Goal: Task Accomplishment & Management: Use online tool/utility

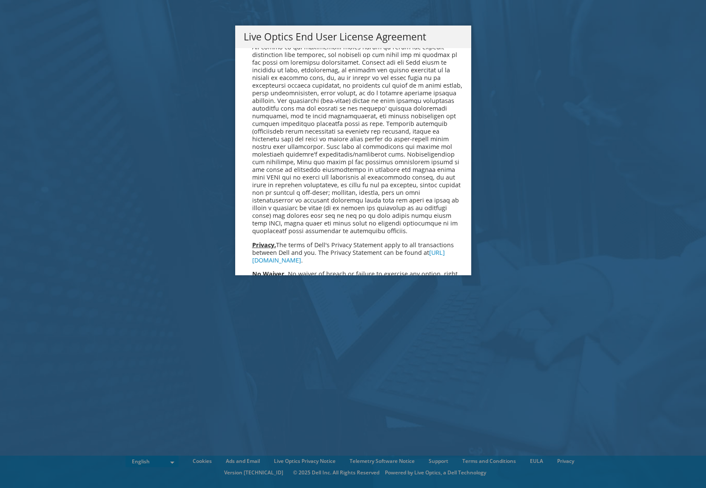
scroll to position [3215, 0]
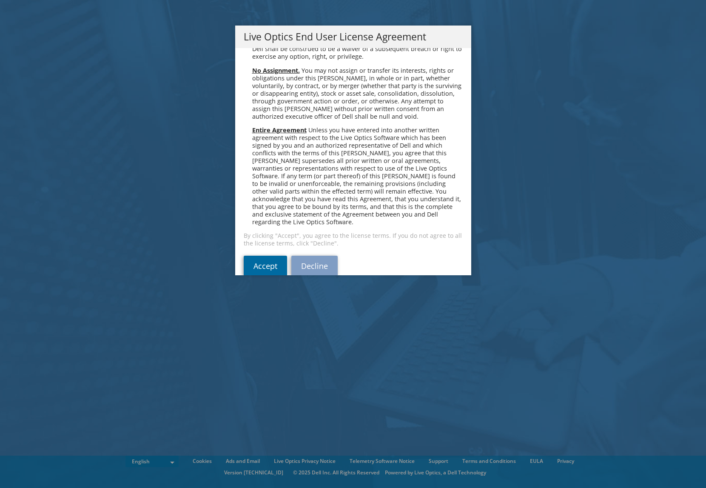
click at [256, 256] on link "Accept" at bounding box center [265, 266] width 43 height 20
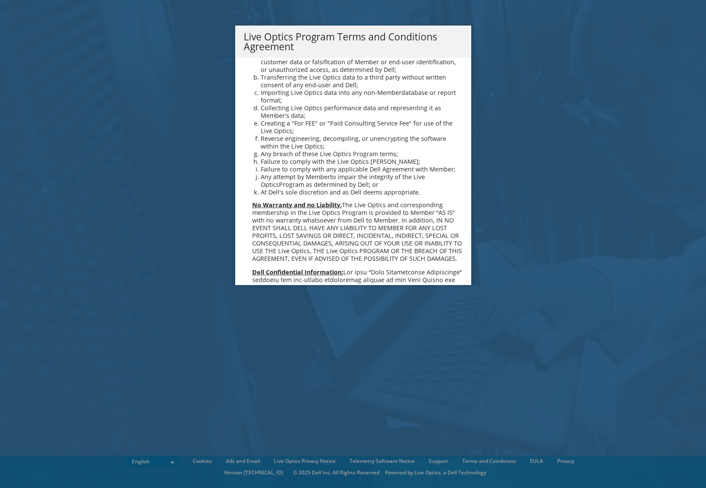
scroll to position [608, 0]
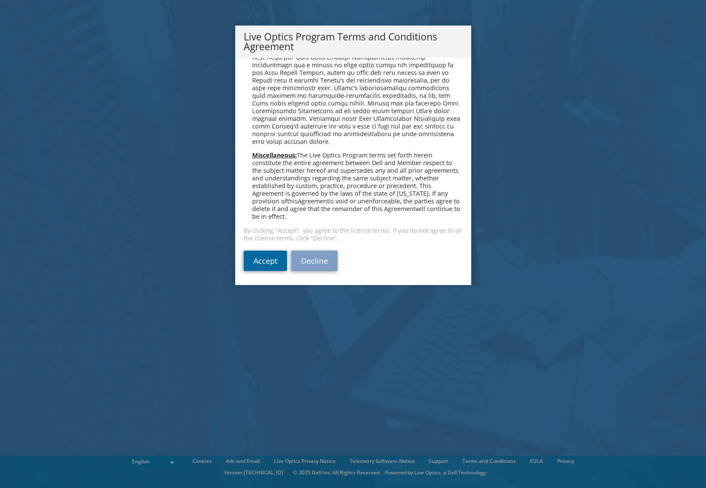
click at [274, 263] on link "Accept" at bounding box center [265, 260] width 43 height 20
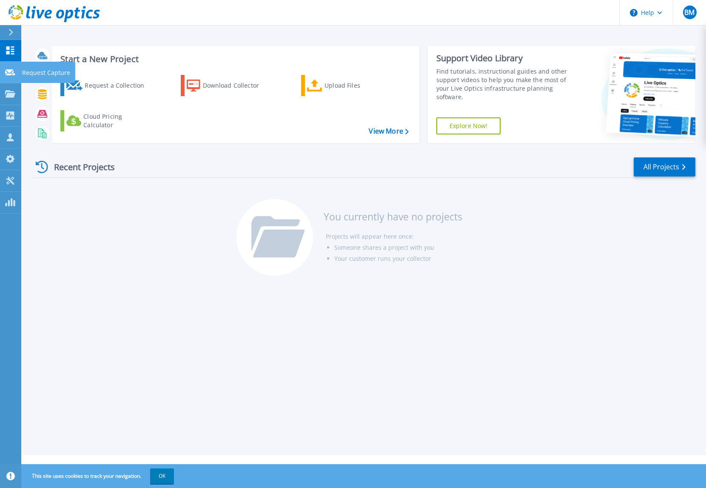
click at [11, 73] on icon at bounding box center [10, 72] width 10 height 6
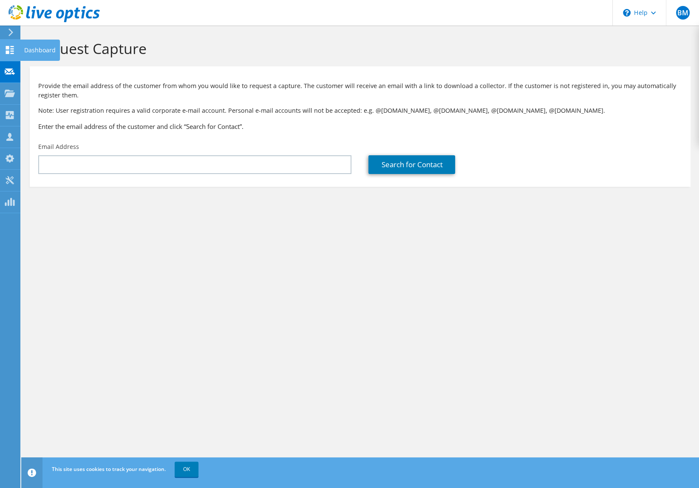
click at [10, 52] on use at bounding box center [10, 50] width 8 height 8
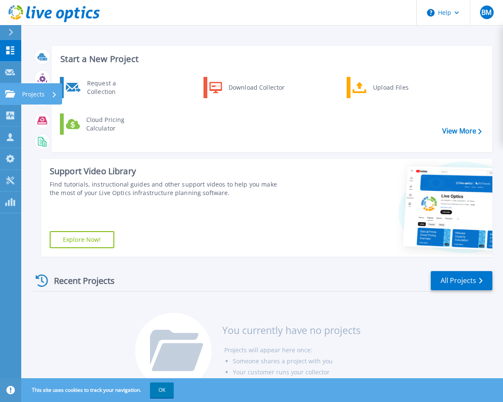
click at [10, 98] on link "Projects Projects" at bounding box center [10, 94] width 21 height 22
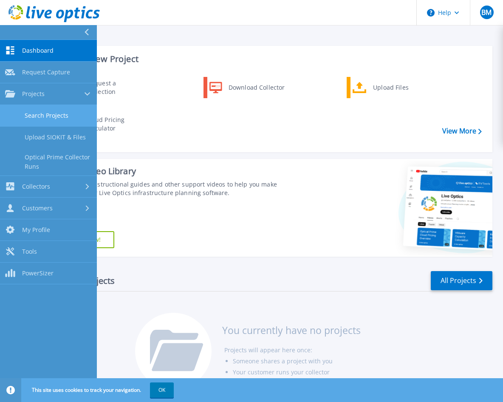
click at [44, 114] on link "Search Projects" at bounding box center [48, 116] width 97 height 22
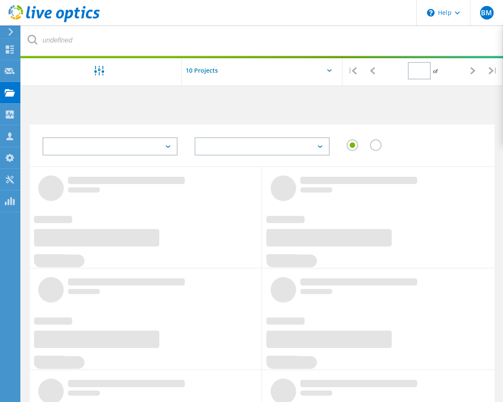
type input "1"
